Goal: Answer question/provide support

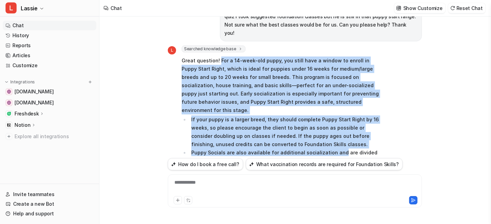
scroll to position [45, 0]
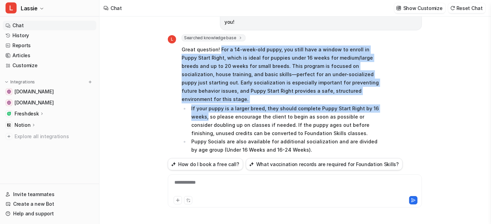
drag, startPoint x: 225, startPoint y: 81, endPoint x: 208, endPoint y: 100, distance: 25.6
click at [208, 100] on span "Great question! For a 14-week-old puppy, you still have a window to enroll in P…" at bounding box center [282, 160] width 202 height 233
copy span "For a 14-week-old puppy, you still have a window to enroll in Puppy Start Right…"
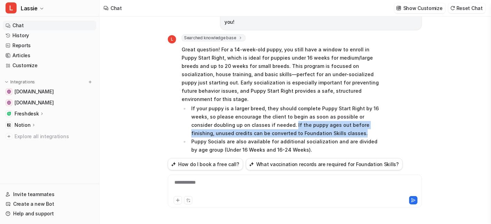
drag, startPoint x: 270, startPoint y: 108, endPoint x: 317, endPoint y: 115, distance: 47.8
click at [317, 115] on li "If your puppy is a larger breed, they should complete Puppy Start Right by 16 w…" at bounding box center [286, 121] width 194 height 33
copy li "If the puppy ages out before finishing, unused credits can be converted to Foun…"
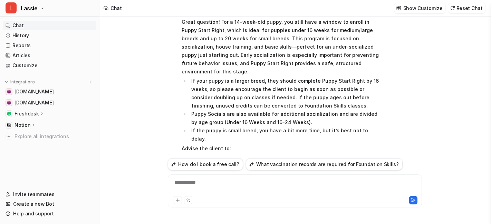
scroll to position [83, 0]
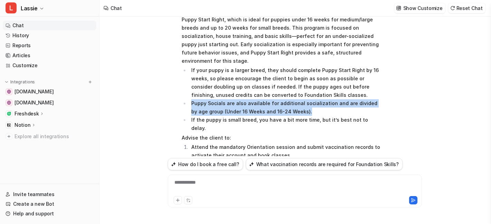
drag, startPoint x: 191, startPoint y: 86, endPoint x: 296, endPoint y: 94, distance: 104.5
click at [296, 99] on li "Puppy Socials are also available for additional socialization and are divided b…" at bounding box center [286, 107] width 194 height 17
copy li "Puppy Socials are also available for additional socialization and are divided b…"
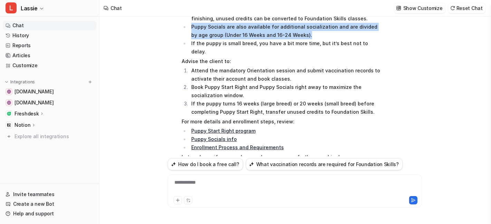
scroll to position [159, 0]
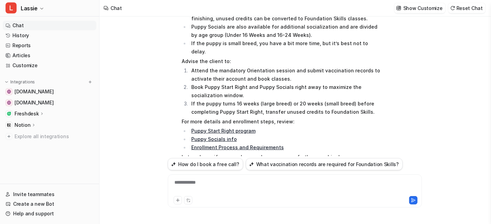
click at [204, 180] on div "**********" at bounding box center [294, 187] width 251 height 16
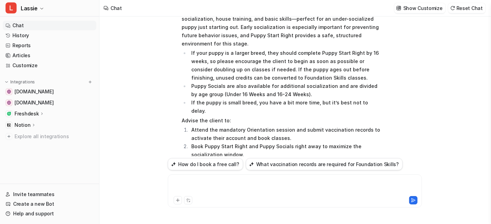
scroll to position [83, 0]
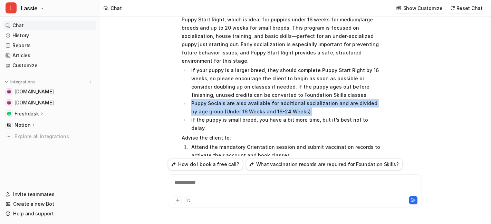
drag, startPoint x: 198, startPoint y: 85, endPoint x: 312, endPoint y: 93, distance: 114.2
click at [312, 99] on li "Puppy Socials are also available for additional socialization and are divided b…" at bounding box center [286, 107] width 194 height 17
copy li "Puppy Socials are also available for additional socialization and are divided b…"
